Goal: Task Accomplishment & Management: Manage account settings

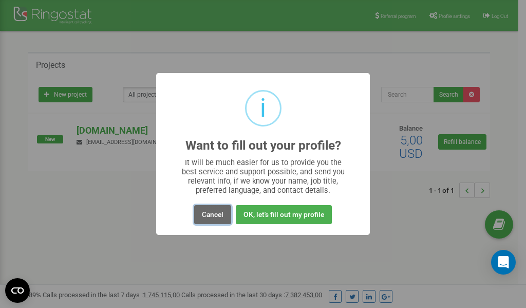
click at [207, 215] on button "Cancel" at bounding box center [212, 214] width 37 height 19
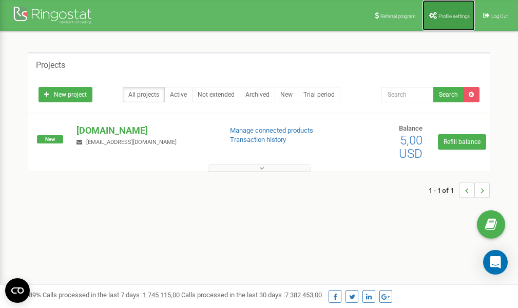
click at [449, 11] on link "Profile settings" at bounding box center [449, 15] width 52 height 31
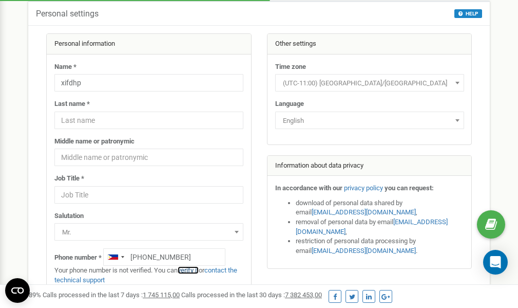
click at [195, 270] on link "verify it" at bounding box center [188, 270] width 21 height 8
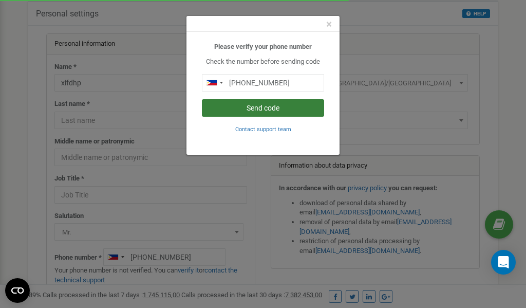
click at [276, 110] on button "Send code" at bounding box center [263, 107] width 122 height 17
